Goal: Obtain resource: Obtain resource

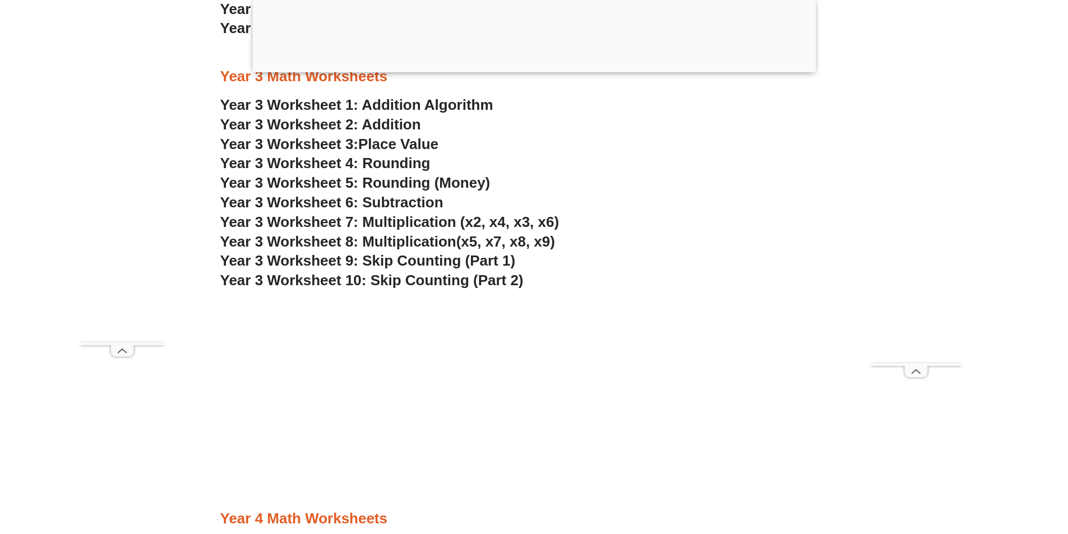
scroll to position [1513, 0]
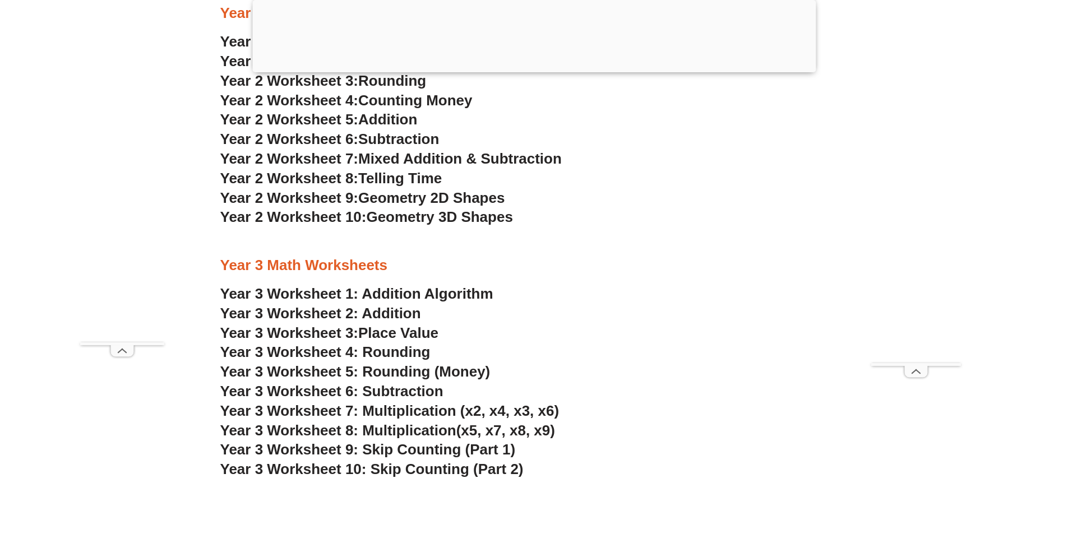
click at [381, 349] on span "Year 3 Worksheet 4: Rounding" at bounding box center [325, 352] width 210 height 17
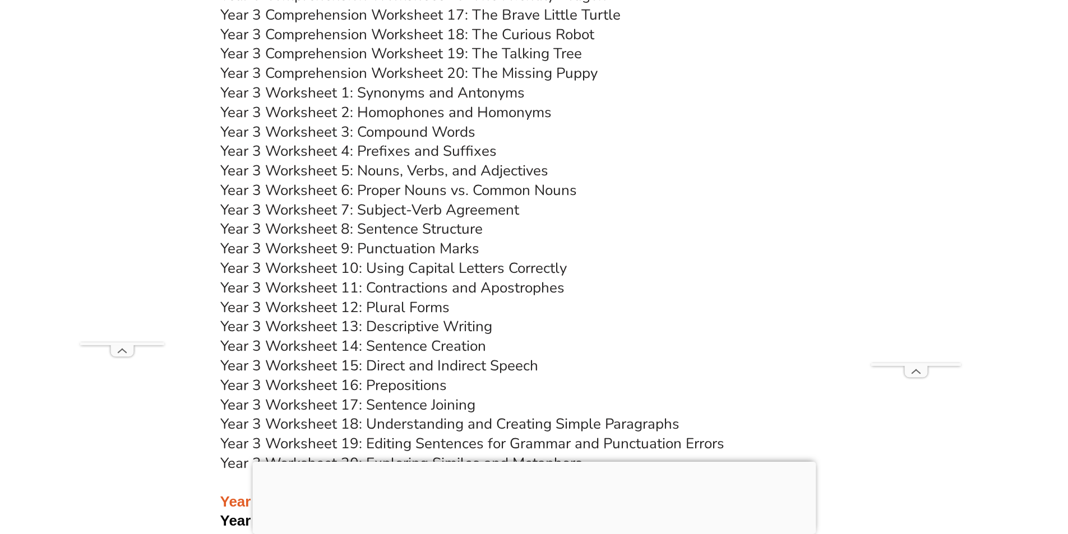
scroll to position [4092, 0]
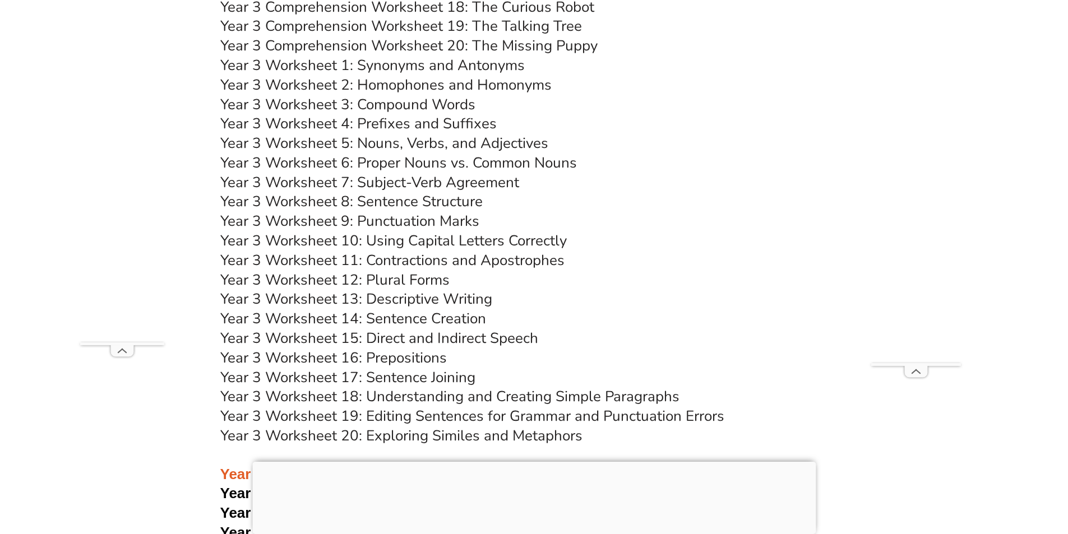
click at [454, 180] on link "Year 3 Worksheet 7: Subject-Verb Agreement" at bounding box center [369, 183] width 299 height 20
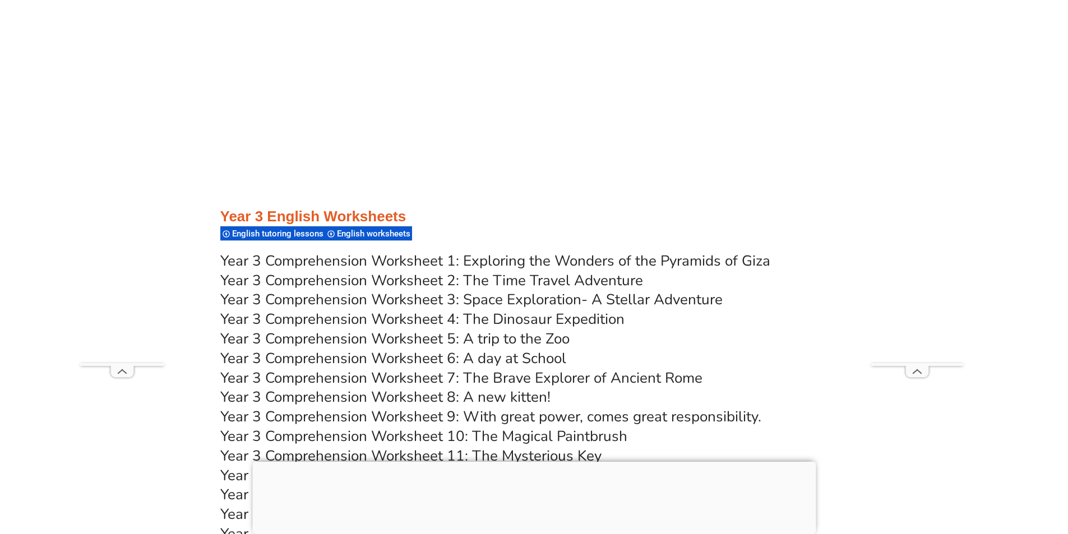
scroll to position [3585, 0]
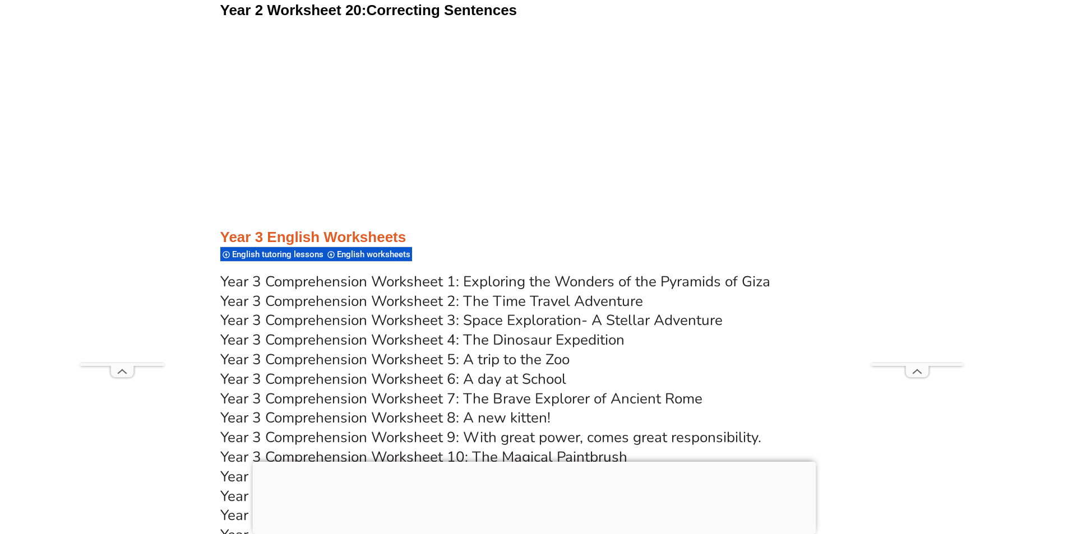
drag, startPoint x: 521, startPoint y: 281, endPoint x: 476, endPoint y: 282, distance: 44.9
click at [476, 282] on link "Year 3 Comprehension Worksheet 1: Exploring the Wonders of the Pyramids of Giza" at bounding box center [495, 282] width 550 height 20
click at [348, 302] on link "Year 3 Comprehension Worksheet 2: The Time Travel Adventure" at bounding box center [431, 301] width 423 height 20
click at [288, 320] on link "Year 3 Comprehension Worksheet 3: Space Exploration- A Stellar Adventure" at bounding box center [471, 321] width 502 height 20
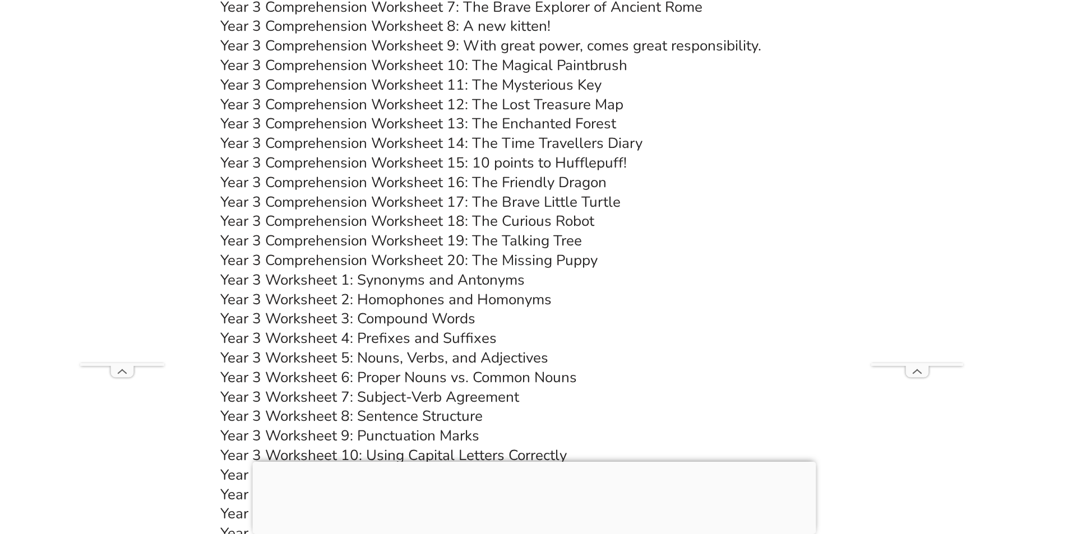
scroll to position [3977, 0]
click at [428, 259] on link "Year 3 Comprehension Worksheet 20: The Missing Puppy" at bounding box center [408, 260] width 377 height 20
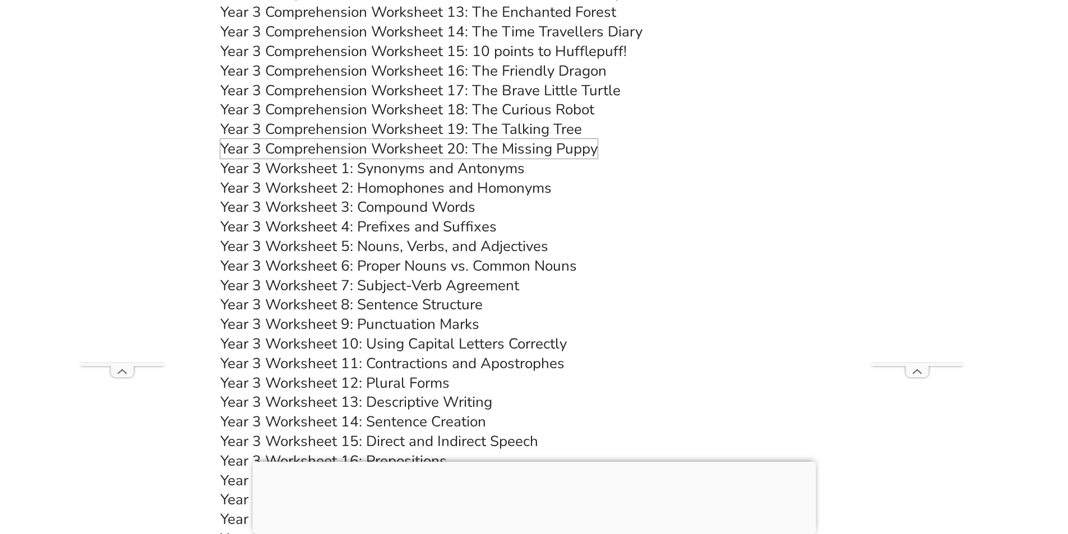
scroll to position [4089, 0]
click at [422, 220] on link "Year 3 Worksheet 4: Prefixes and Suffixes" at bounding box center [358, 226] width 276 height 20
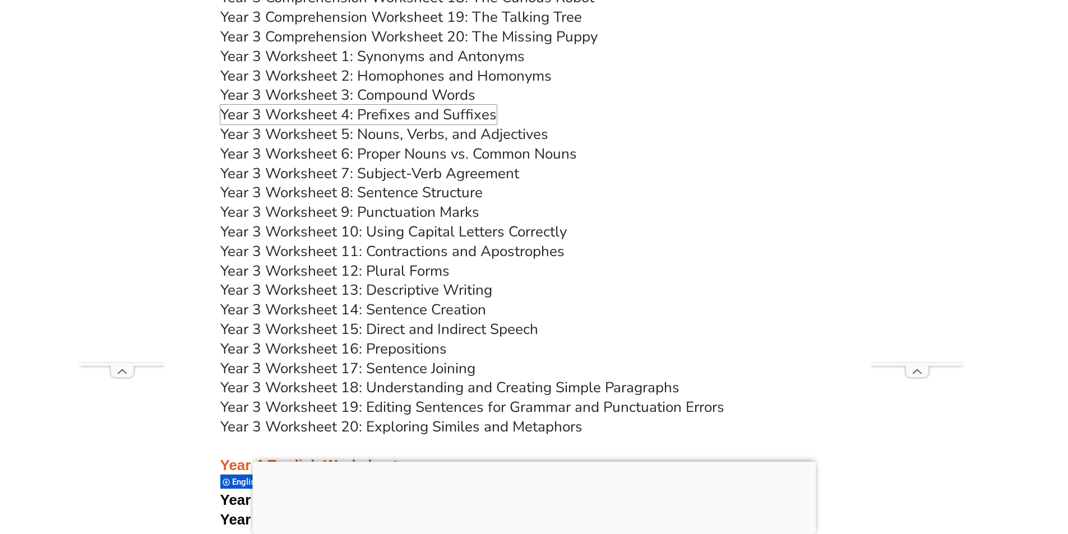
scroll to position [4201, 0]
click at [397, 189] on link "Year 3 Worksheet 8: Sentence Structure" at bounding box center [351, 192] width 262 height 20
click at [410, 209] on link "Year 3 Worksheet 9: Punctuation Marks" at bounding box center [349, 211] width 259 height 20
click at [434, 228] on link "Year 3 Worksheet 10: Using Capital Letters Correctly" at bounding box center [393, 231] width 346 height 20
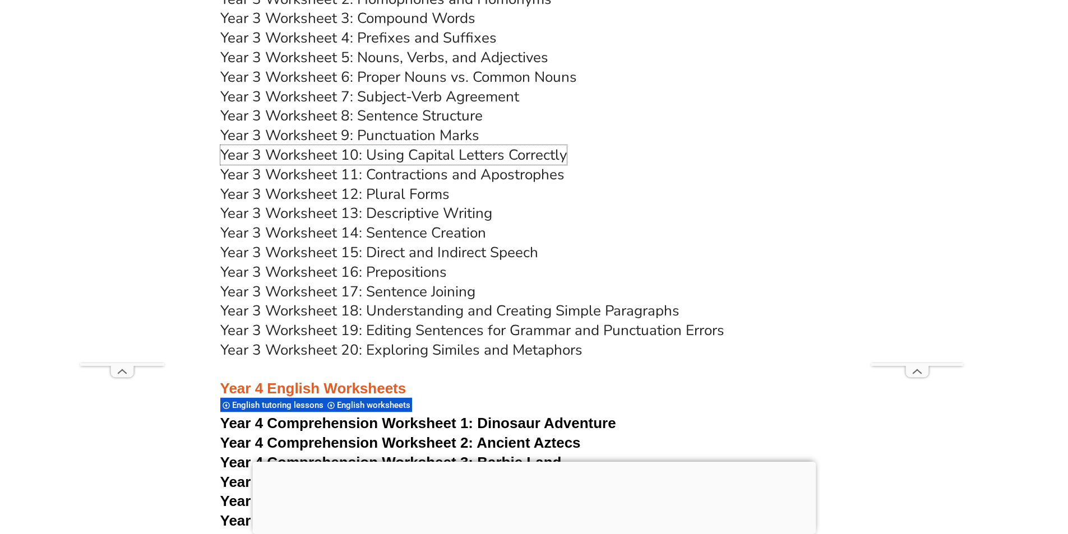
scroll to position [4257, 0]
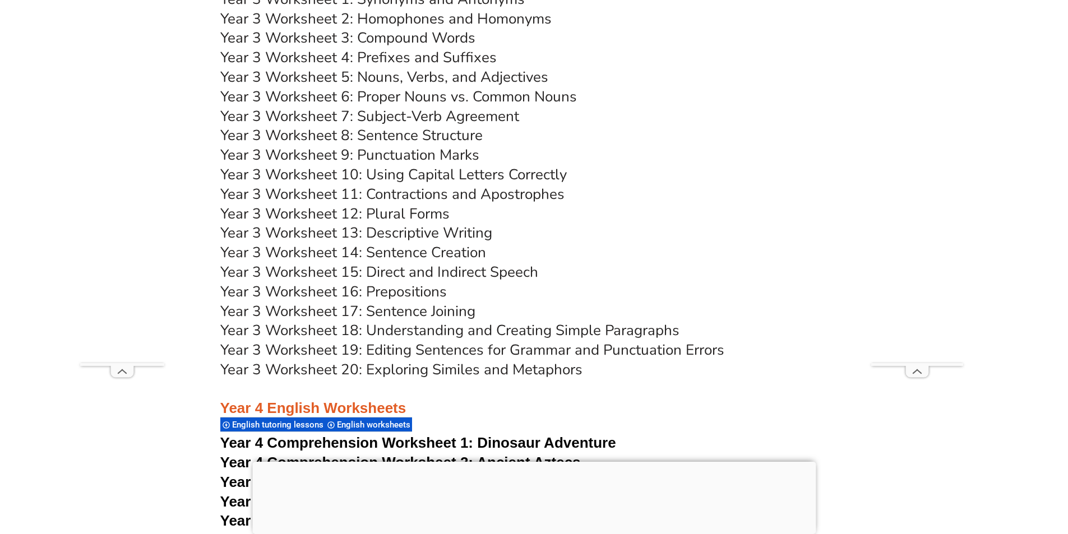
click at [383, 310] on link "Year 3 Worksheet 17: Sentence Joining" at bounding box center [347, 312] width 255 height 20
click at [447, 275] on link "Year 3 Worksheet 15: Direct and Indirect Speech" at bounding box center [379, 272] width 318 height 20
click at [387, 211] on link "Year 3 Worksheet 12: Plural Forms" at bounding box center [334, 214] width 229 height 20
click at [386, 252] on link "Year 3 Worksheet 14: Sentence Creation" at bounding box center [353, 253] width 266 height 20
click at [543, 348] on link "Year 3 Worksheet 19: Editing Sentences for Grammar and Punctuation Errors" at bounding box center [472, 350] width 504 height 20
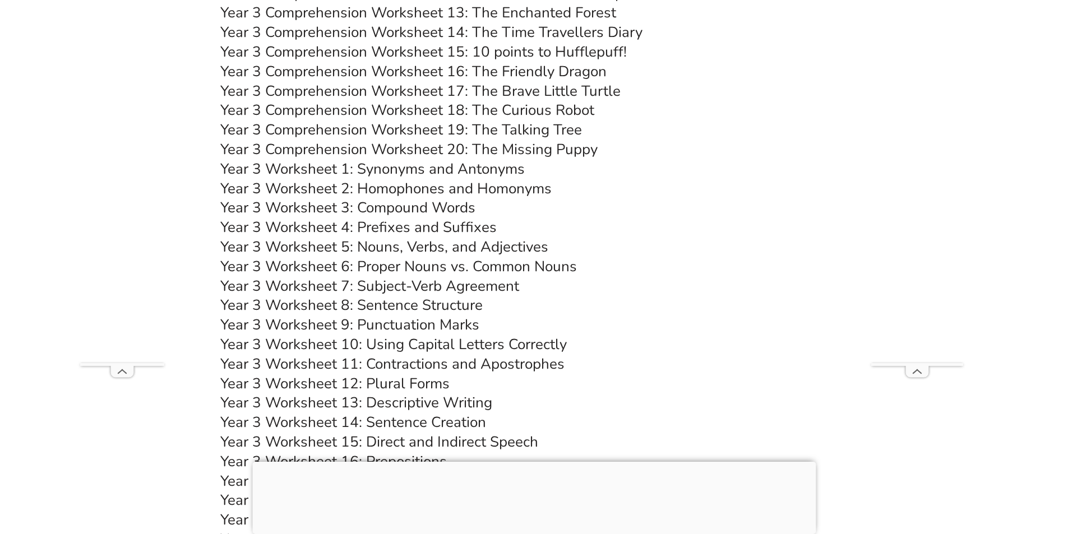
scroll to position [4030, 0]
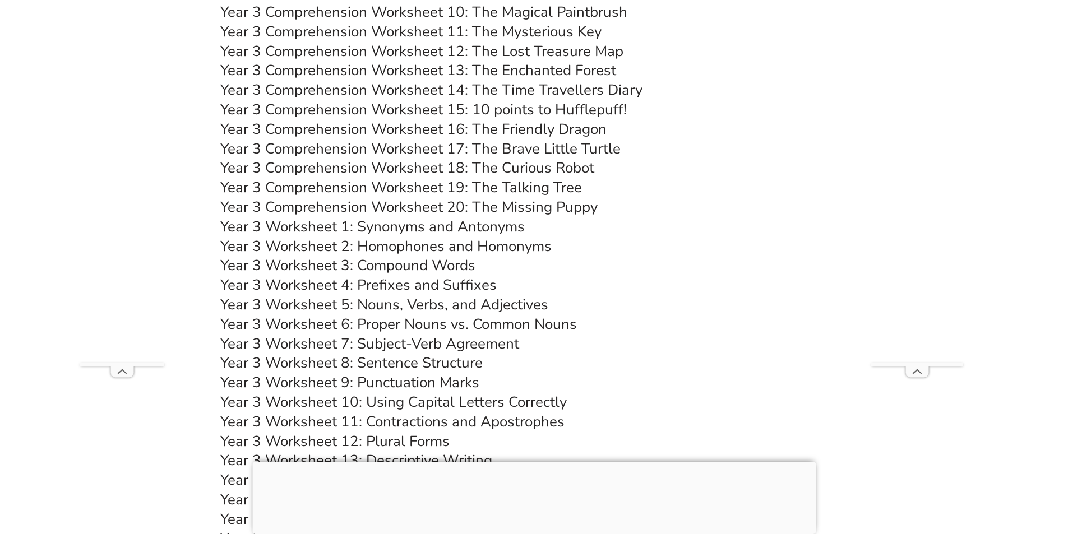
drag, startPoint x: 1034, startPoint y: 2, endPoint x: 722, endPoint y: 161, distance: 349.7
click at [739, 163] on h3 "Year 3 Comprehension Worksheet 18: The Curious Robot" at bounding box center [534, 168] width 628 height 19
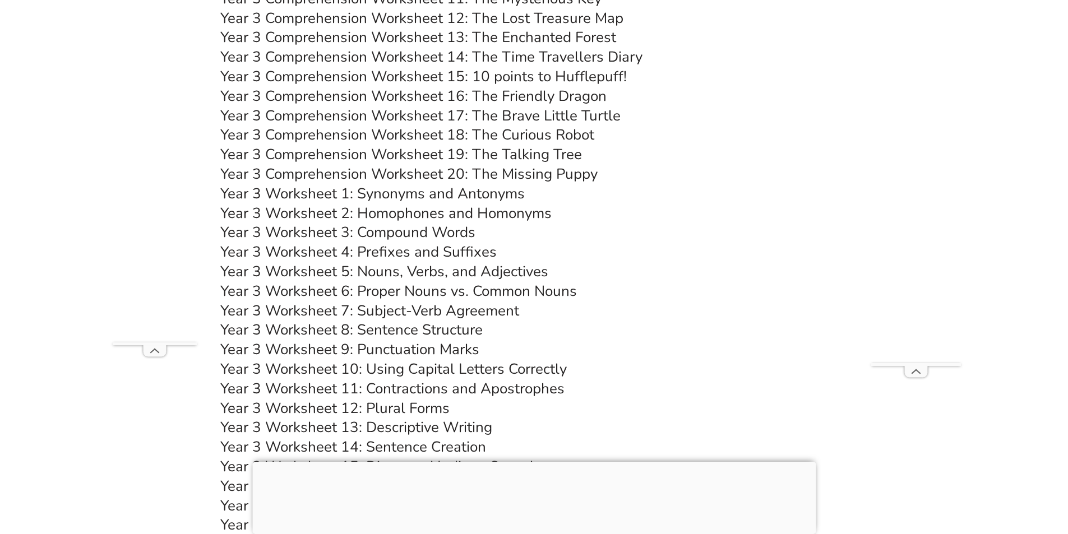
scroll to position [3809, 0]
